Goal: Information Seeking & Learning: Learn about a topic

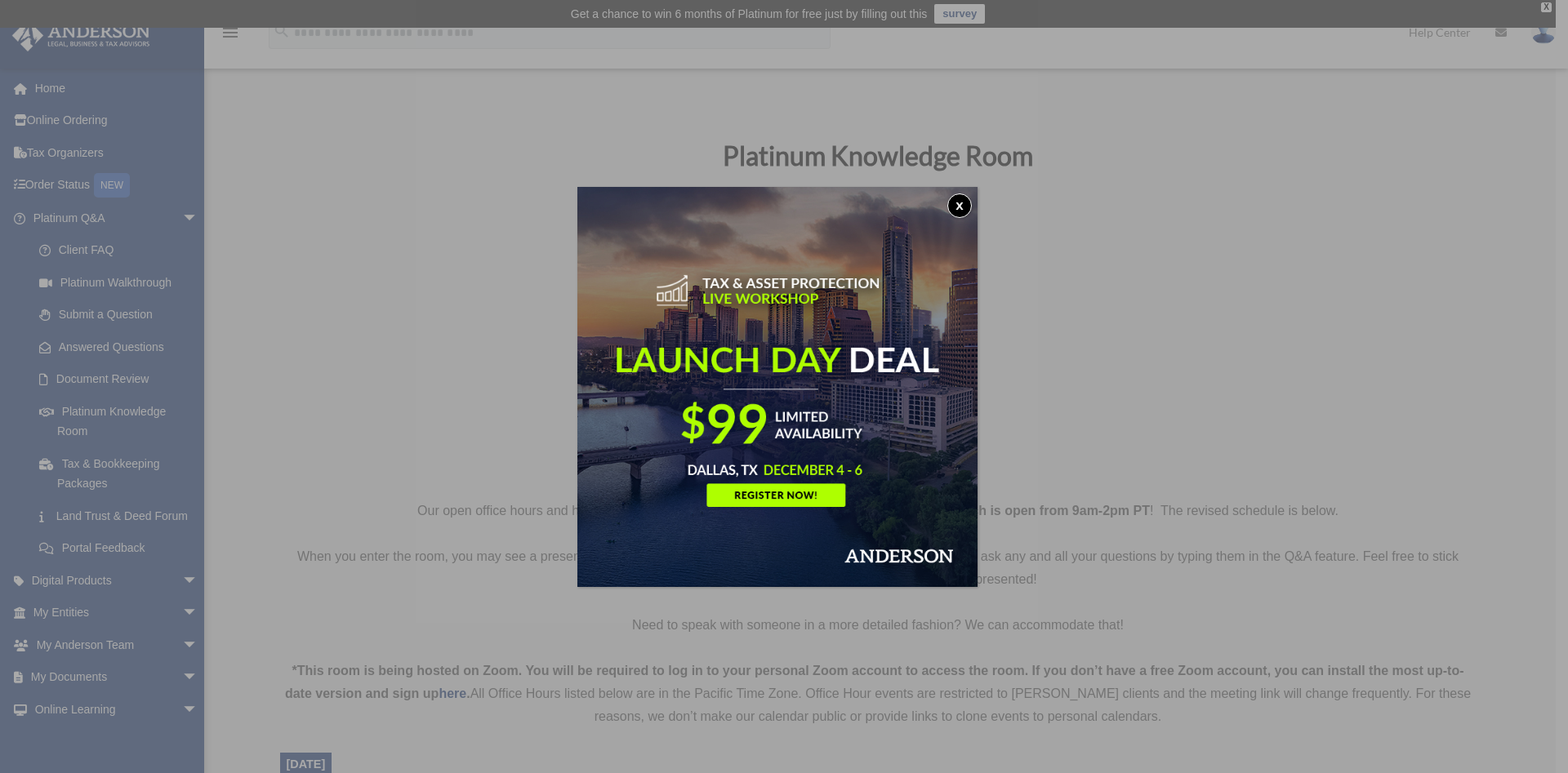
click at [964, 199] on button "x" at bounding box center [960, 206] width 25 height 25
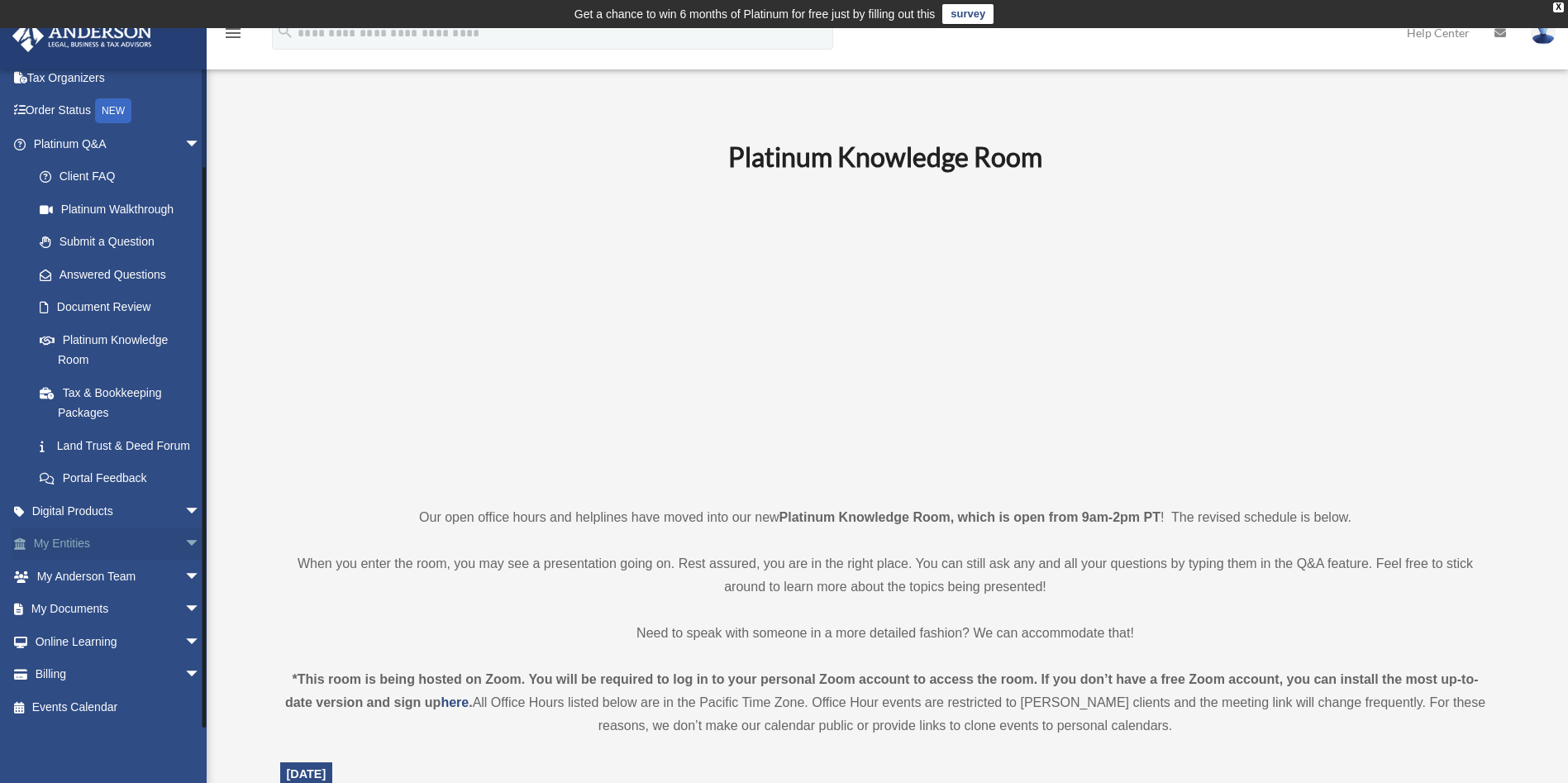
scroll to position [97, 0]
click at [184, 577] on span "arrow_drop_down" at bounding box center [200, 577] width 33 height 34
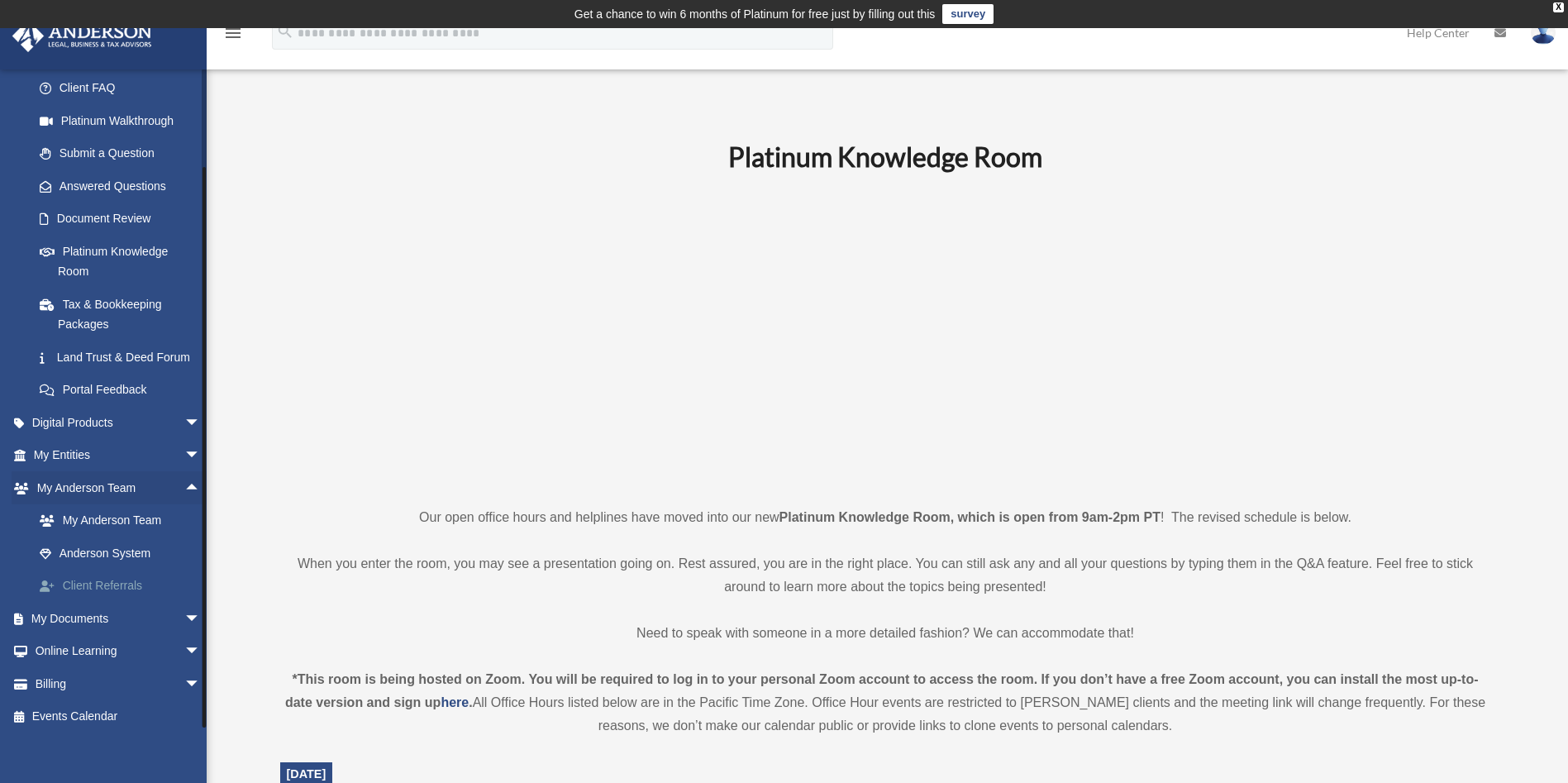
scroll to position [195, 0]
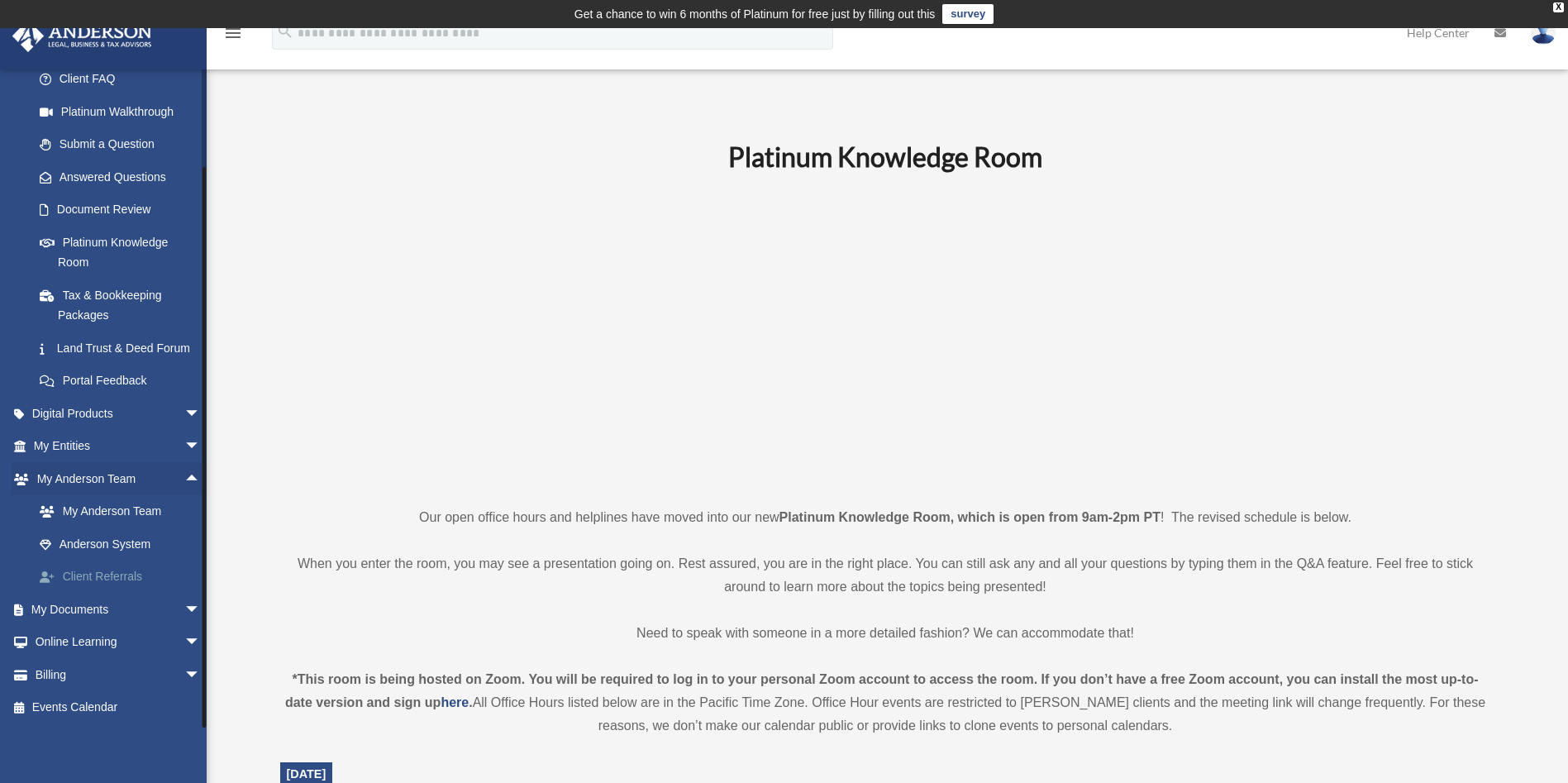
click at [125, 570] on link "Client Referrals" at bounding box center [124, 576] width 202 height 33
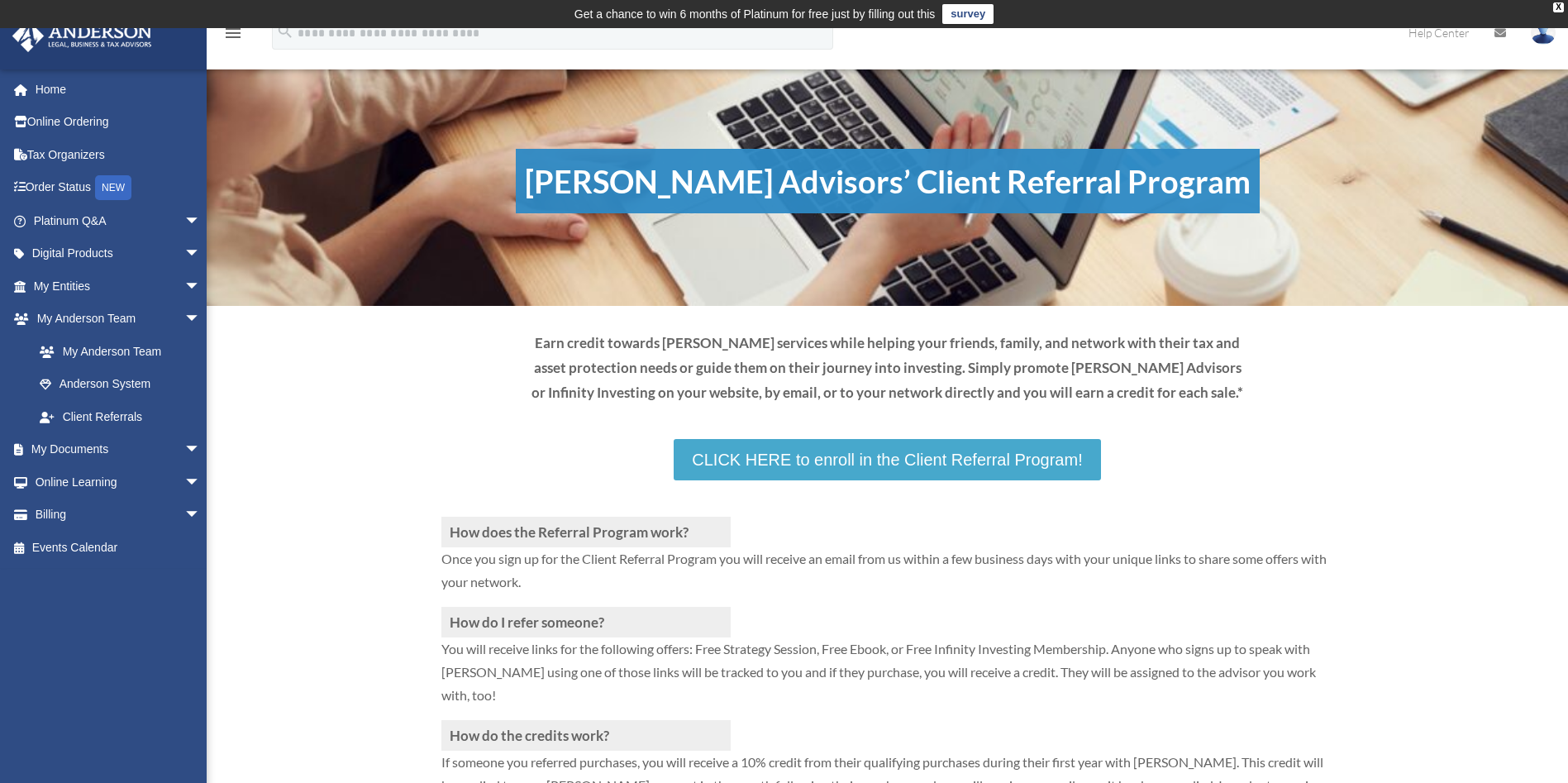
click at [928, 469] on link "CLICK HERE to enroll in the Client Referral Program!" at bounding box center [886, 460] width 427 height 41
click at [81, 92] on link "Home" at bounding box center [118, 89] width 214 height 33
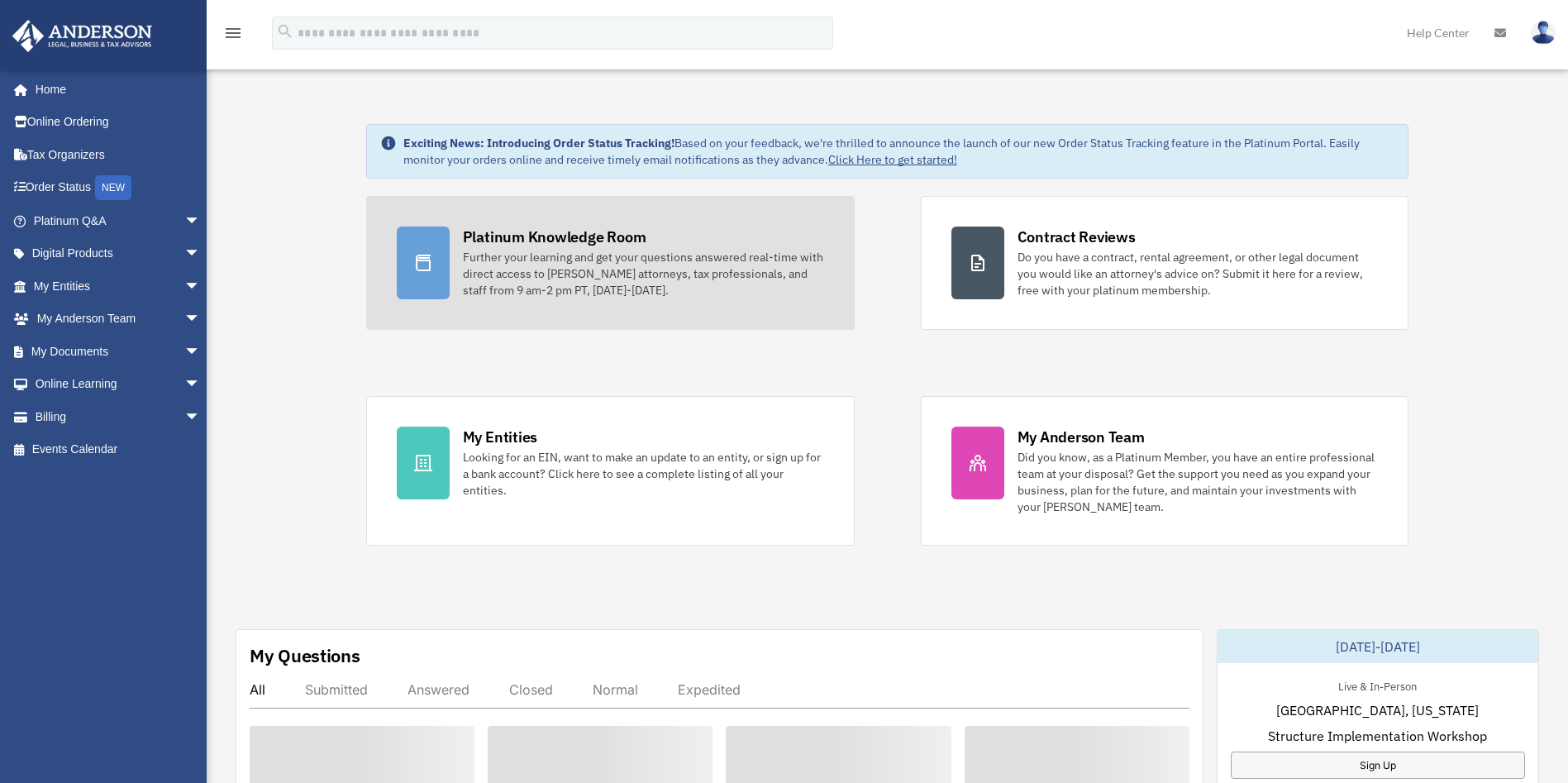
click at [682, 288] on div "Further your learning and get your questions answered real-time with direct acc…" at bounding box center [643, 273] width 361 height 49
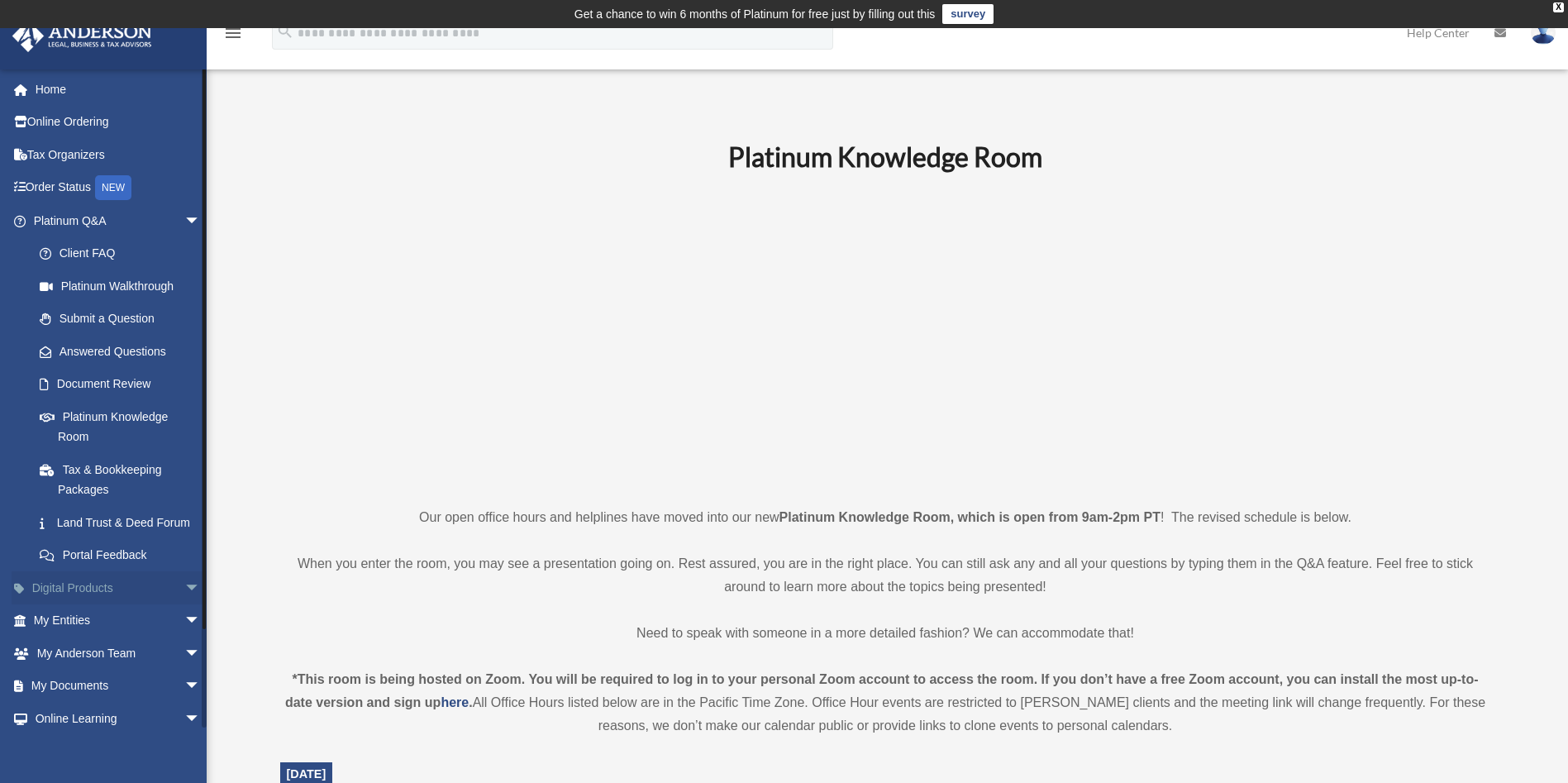
click at [184, 604] on span "arrow_drop_down" at bounding box center [200, 588] width 33 height 34
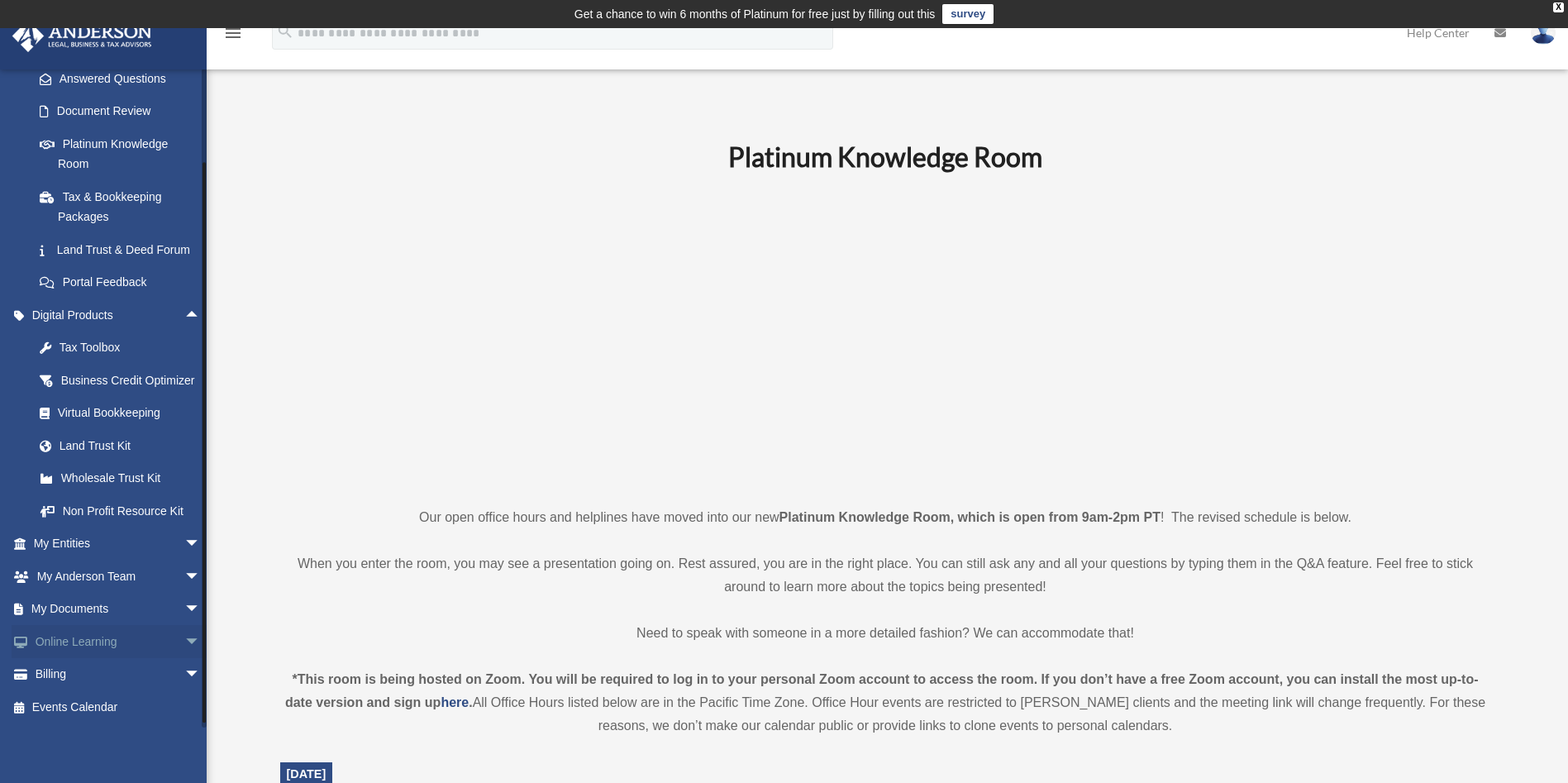
scroll to position [313, 0]
click at [184, 628] on span "arrow_drop_down" at bounding box center [200, 643] width 33 height 34
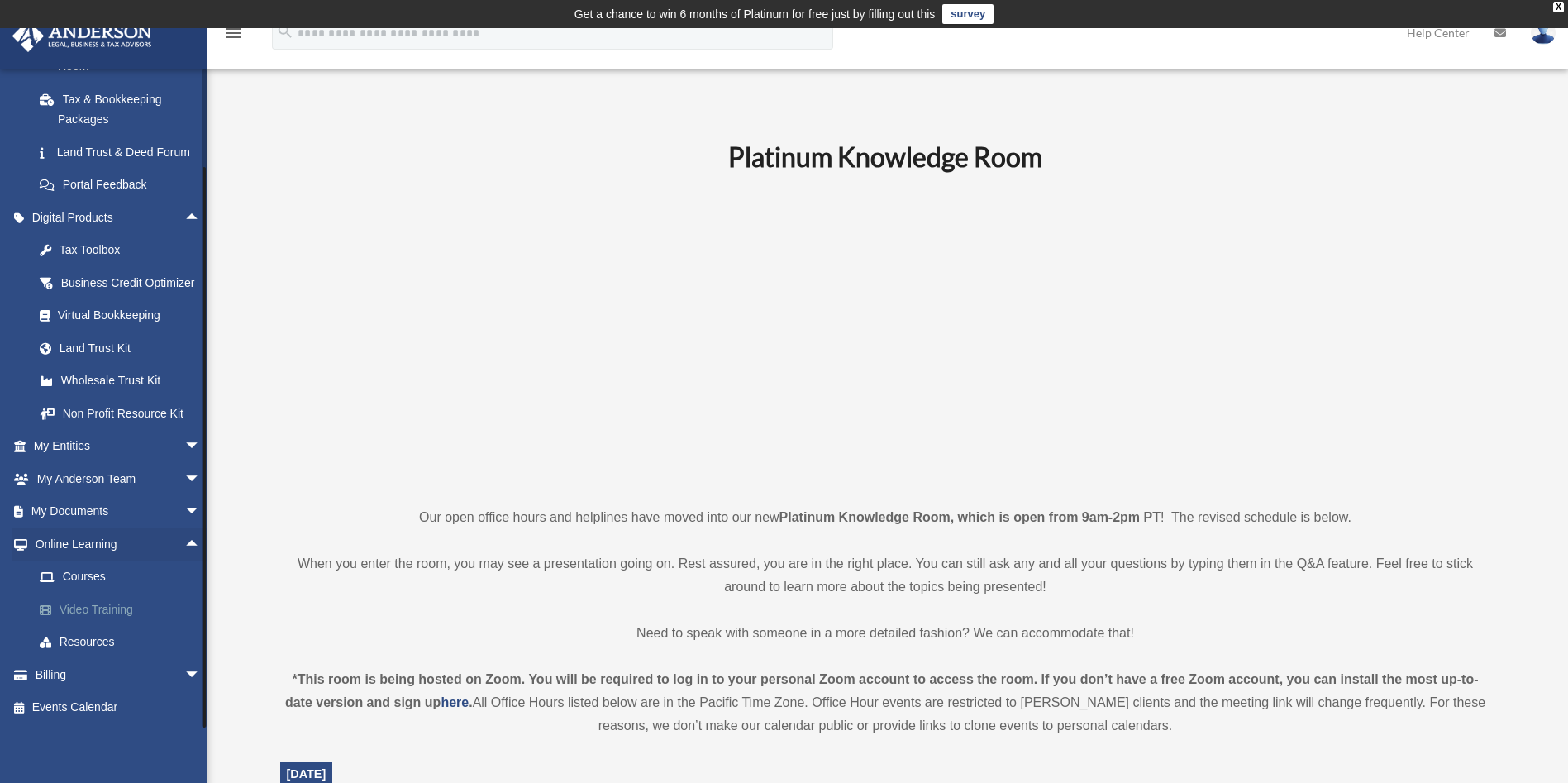
scroll to position [411, 0]
